Goal: Navigation & Orientation: Find specific page/section

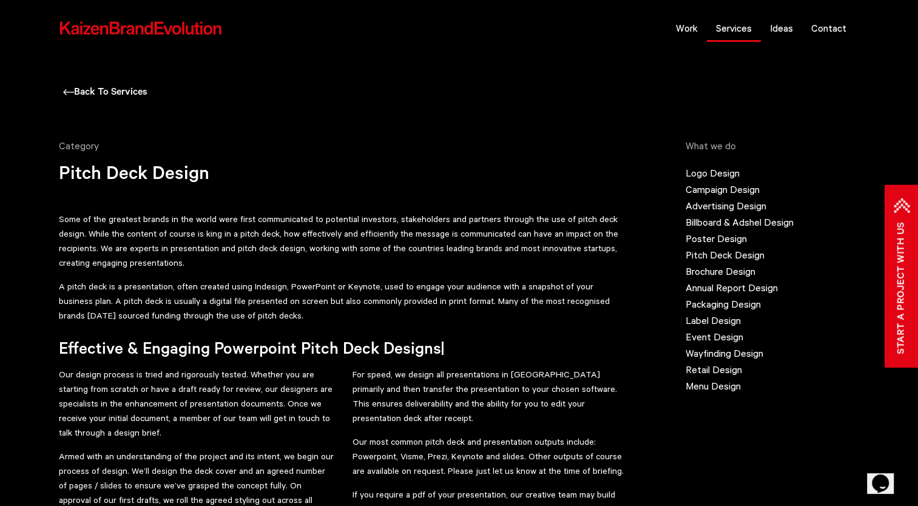
click at [740, 30] on link "Services" at bounding box center [734, 28] width 54 height 30
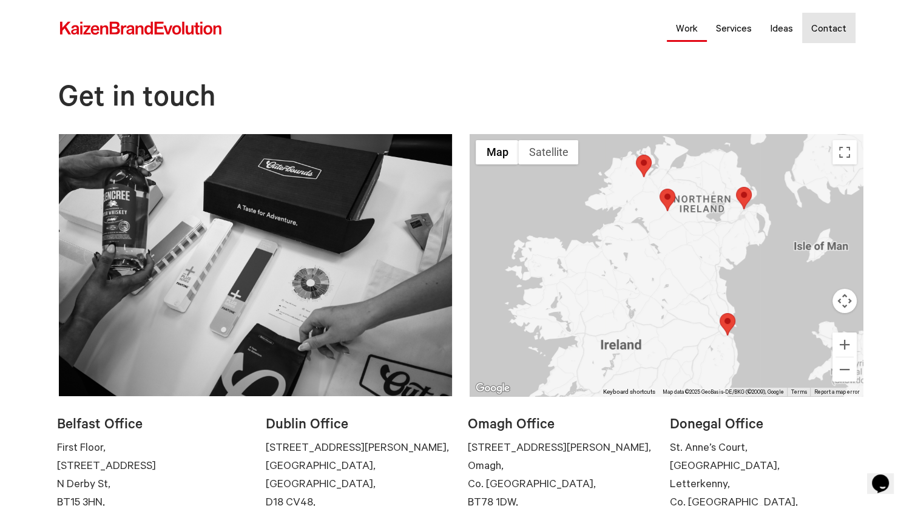
click at [694, 25] on link "Work" at bounding box center [687, 28] width 40 height 30
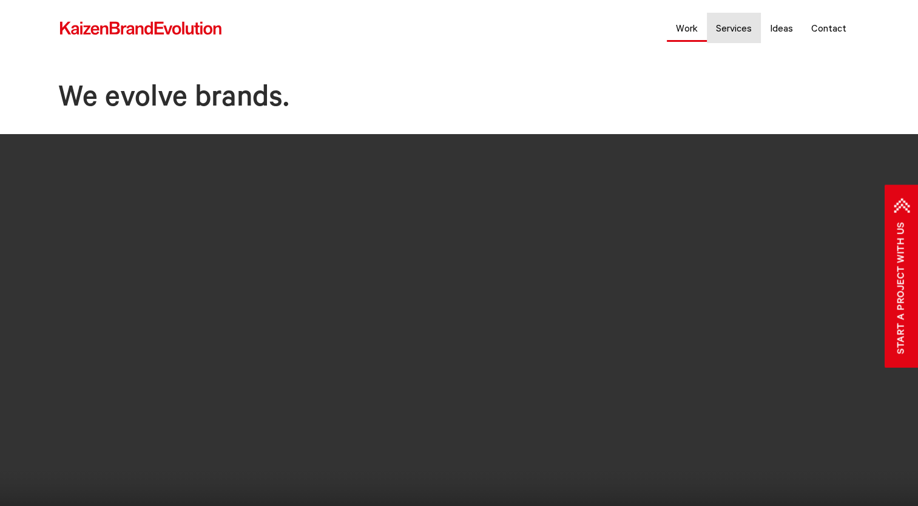
click at [694, 28] on link "Work" at bounding box center [687, 28] width 40 height 30
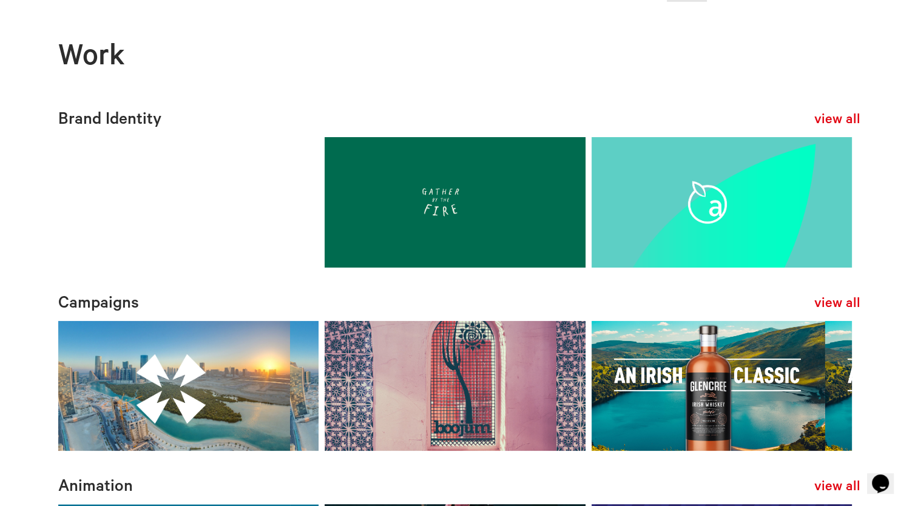
scroll to position [41, 0]
